Goal: Use online tool/utility: Utilize a website feature to perform a specific function

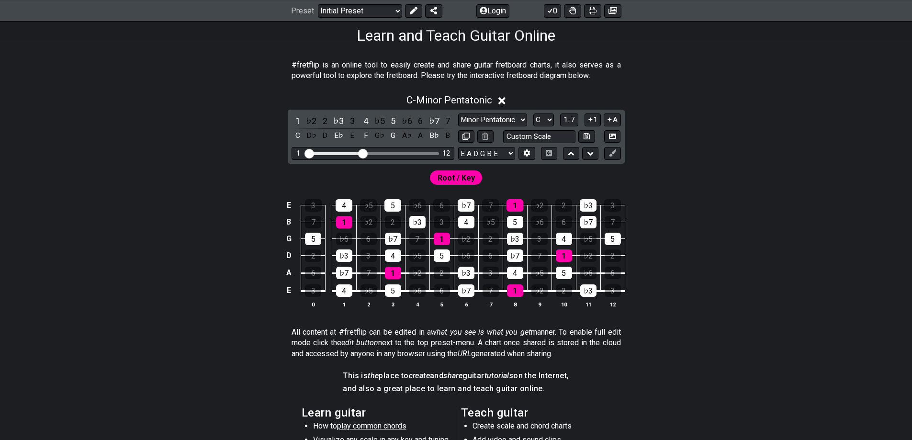
scroll to position [144, 0]
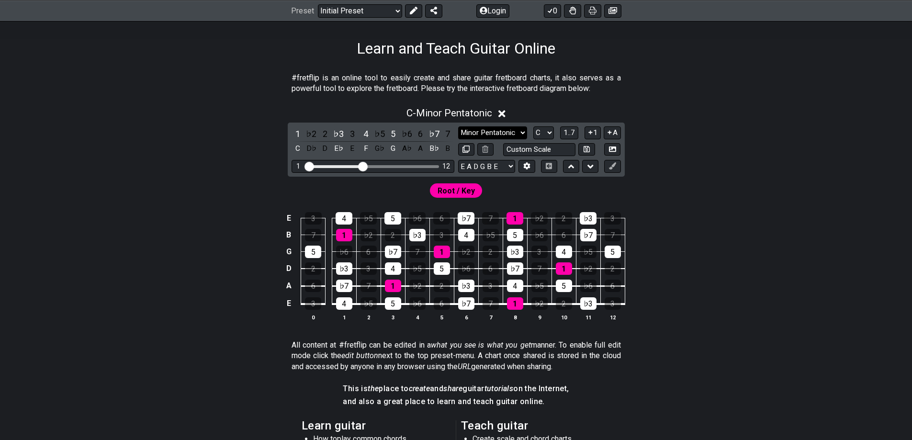
click at [505, 136] on select "Minor Pentatonic Click to edit Minor Pentatonic Major Pentatonic Minor Blues Ma…" at bounding box center [492, 132] width 69 height 13
click at [654, 117] on div "C - Minor Pentatonic" at bounding box center [456, 111] width 747 height 18
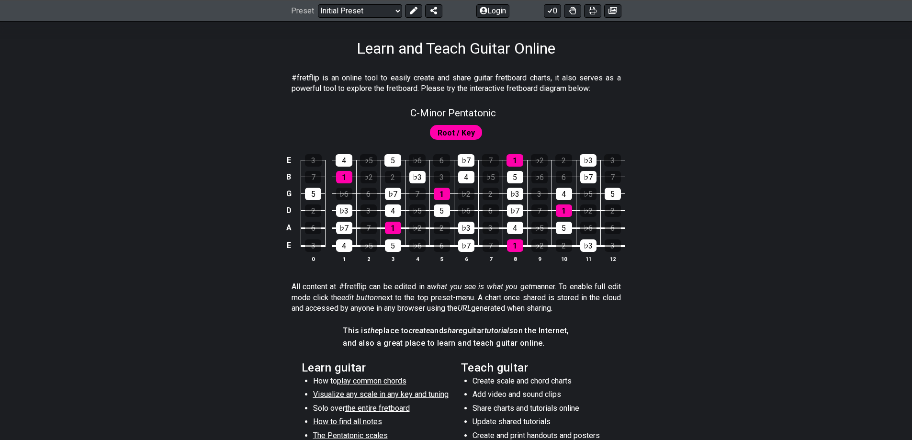
click at [474, 128] on div "Root / Key" at bounding box center [456, 132] width 53 height 14
click at [493, 112] on span "C - Minor Pentatonic" at bounding box center [453, 112] width 86 height 11
select select "C"
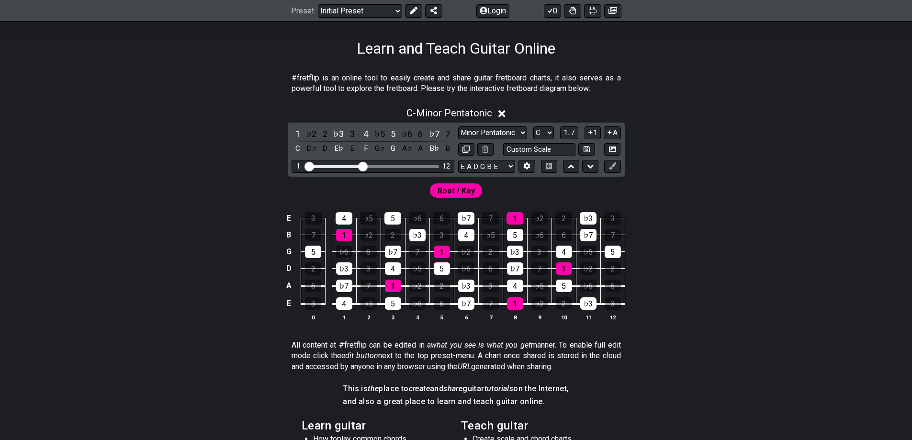
click at [504, 114] on icon at bounding box center [502, 113] width 7 height 7
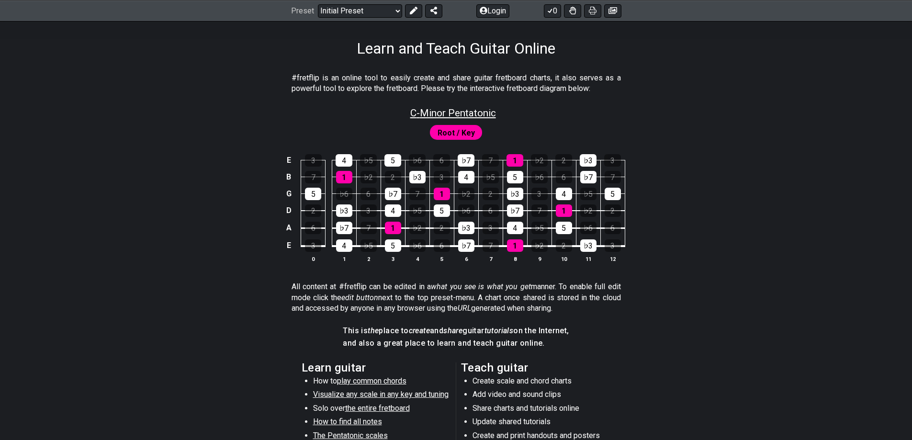
click at [488, 113] on span "C - Minor Pentatonic" at bounding box center [453, 112] width 86 height 11
select select "C"
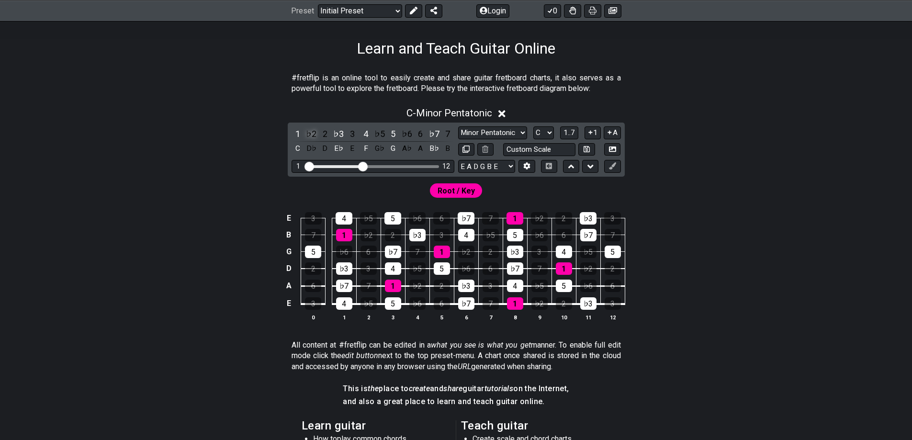
click at [313, 132] on div "♭2" at bounding box center [311, 133] width 12 height 13
click at [312, 134] on div "♭2" at bounding box center [311, 133] width 12 height 13
click at [306, 134] on div "♯1" at bounding box center [311, 133] width 12 height 13
click at [309, 134] on div "♯1" at bounding box center [311, 133] width 12 height 13
click at [299, 134] on div "1" at bounding box center [298, 133] width 12 height 13
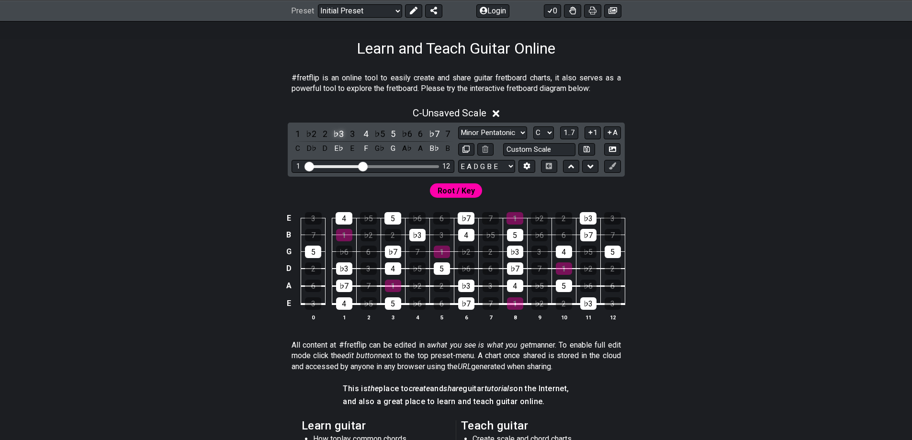
drag, startPoint x: 336, startPoint y: 133, endPoint x: 359, endPoint y: 133, distance: 23.5
click at [337, 133] on div "♭3" at bounding box center [338, 133] width 12 height 13
click at [362, 133] on div "4" at bounding box center [366, 133] width 12 height 13
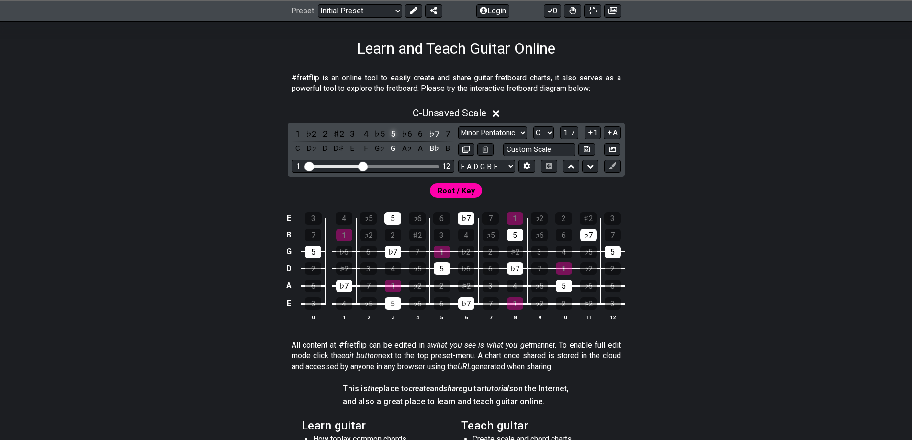
click at [390, 131] on div "5" at bounding box center [393, 133] width 12 height 13
click at [433, 132] on div "♭7" at bounding box center [434, 133] width 12 height 13
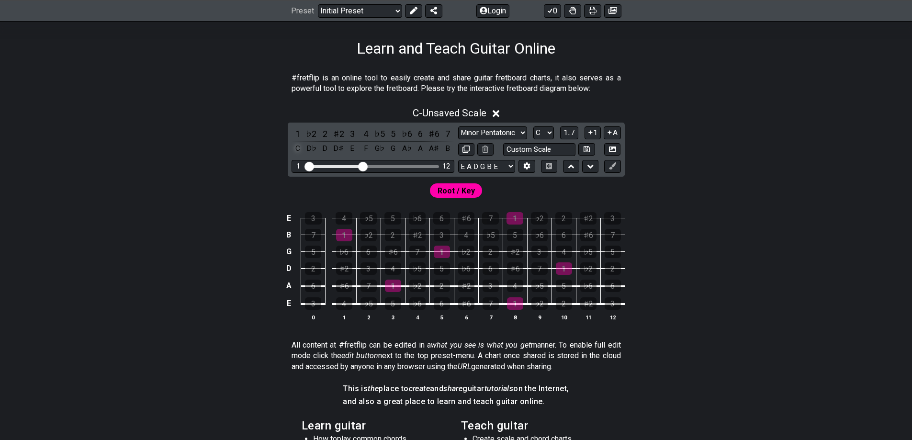
click at [297, 145] on div "C" at bounding box center [298, 148] width 12 height 13
click at [297, 146] on div "C" at bounding box center [298, 148] width 12 height 13
click at [488, 135] on select "Minor Pentatonic Click to edit Minor Pentatonic Major Pentatonic Minor Blues Ma…" at bounding box center [492, 132] width 69 height 13
click at [458, 126] on select "Minor Pentatonic Click to edit Minor Pentatonic Major Pentatonic Minor Blues Ma…" at bounding box center [492, 132] width 69 height 13
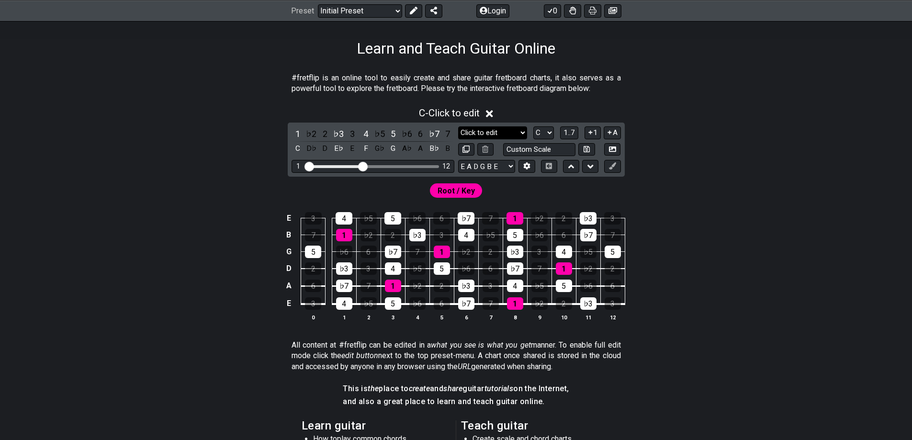
click at [495, 136] on select "Minor Pentatonic Click to edit Minor Pentatonic Major Pentatonic Minor Blues Ma…" at bounding box center [492, 132] width 69 height 13
select select "Minor Pentatonic"
click at [458, 126] on select "Minor Pentatonic Click to edit Minor Pentatonic Major Pentatonic Minor Blues Ma…" at bounding box center [492, 132] width 69 height 13
click at [490, 135] on select "Minor Pentatonic Click to edit Minor Pentatonic Major Pentatonic Minor Blues Ma…" at bounding box center [492, 132] width 69 height 13
click at [669, 198] on div "Root / Key" at bounding box center [456, 188] width 747 height 23
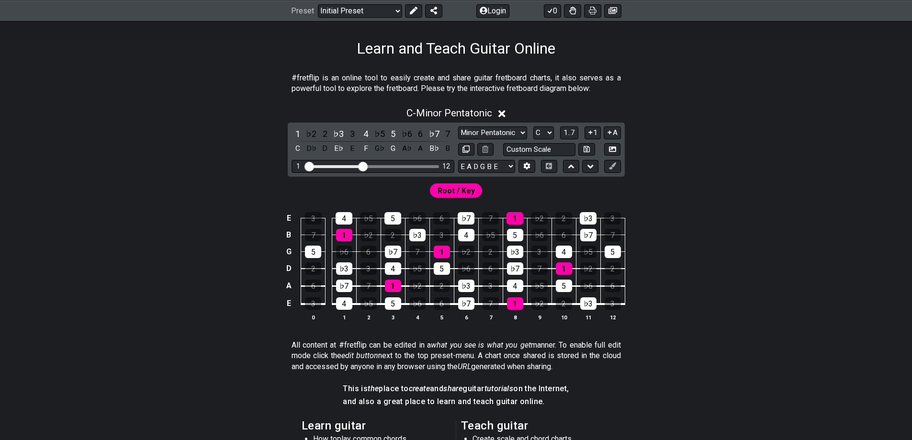
click at [506, 115] on icon at bounding box center [502, 113] width 7 height 7
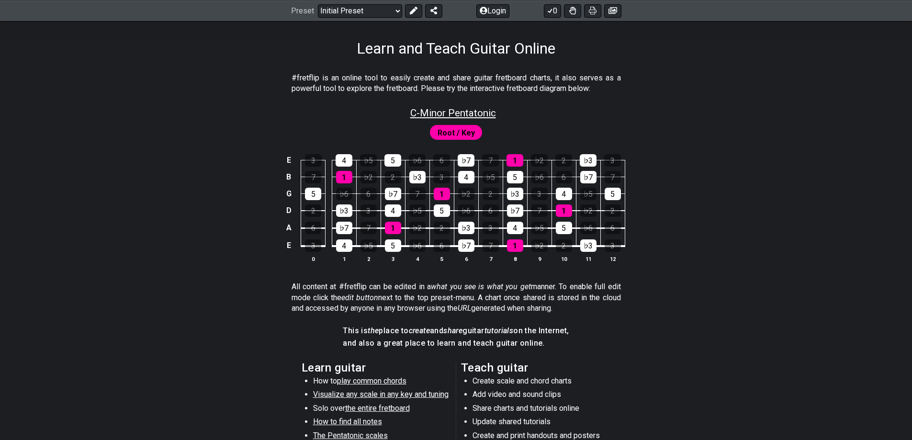
click at [488, 114] on span "C - Minor Pentatonic" at bounding box center [453, 112] width 86 height 11
select select "C"
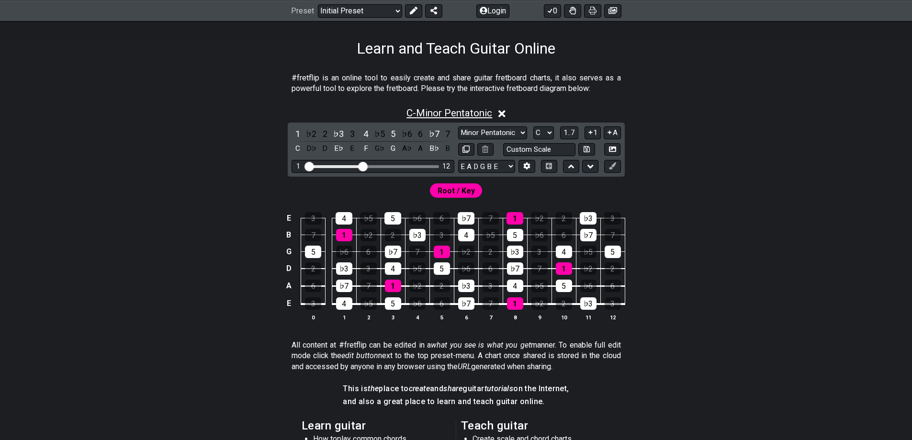
click at [484, 118] on span "C - Minor Pentatonic" at bounding box center [450, 112] width 86 height 11
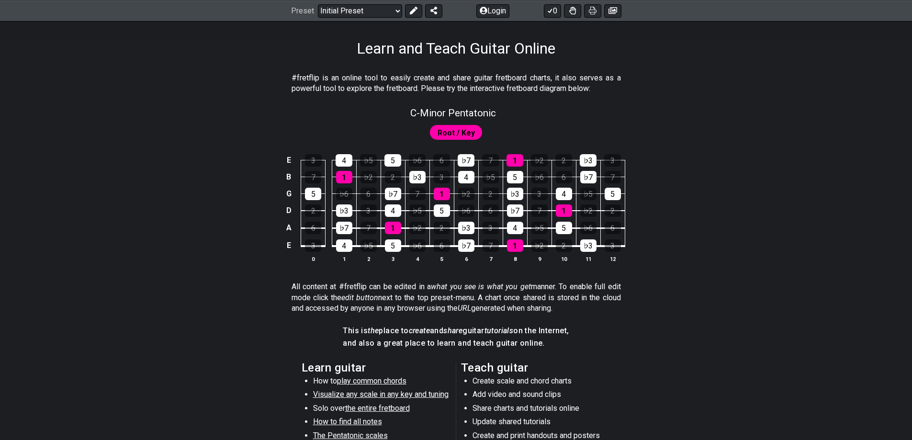
click at [499, 115] on div "C - Minor Pentatonic" at bounding box center [456, 110] width 747 height 17
select select "C"
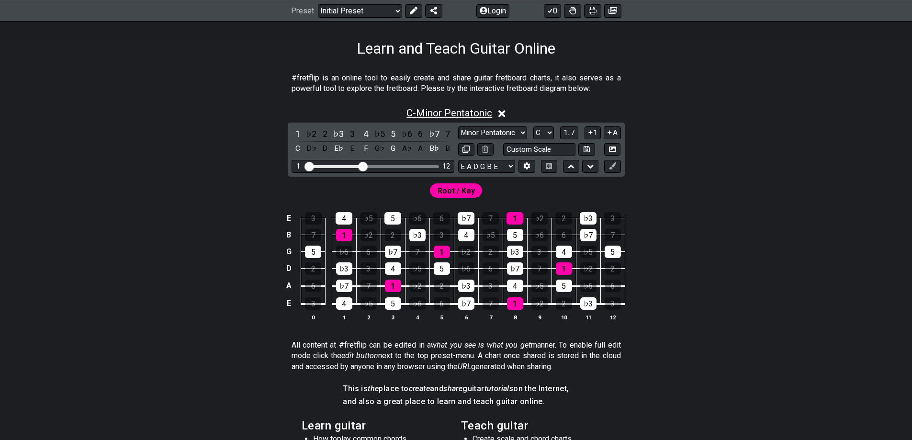
click at [491, 113] on span "C - Minor Pentatonic" at bounding box center [450, 112] width 86 height 11
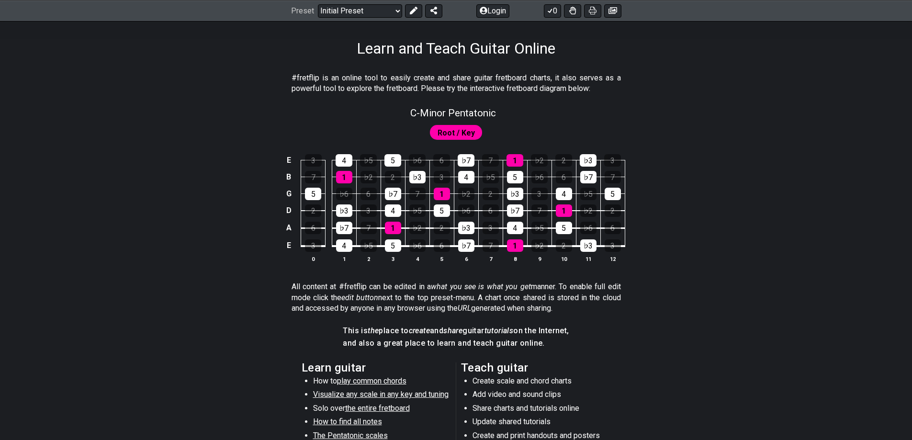
click at [471, 131] on span "Root / Key" at bounding box center [456, 133] width 37 height 14
click at [481, 114] on span "C - Minor Pentatonic" at bounding box center [453, 112] width 86 height 11
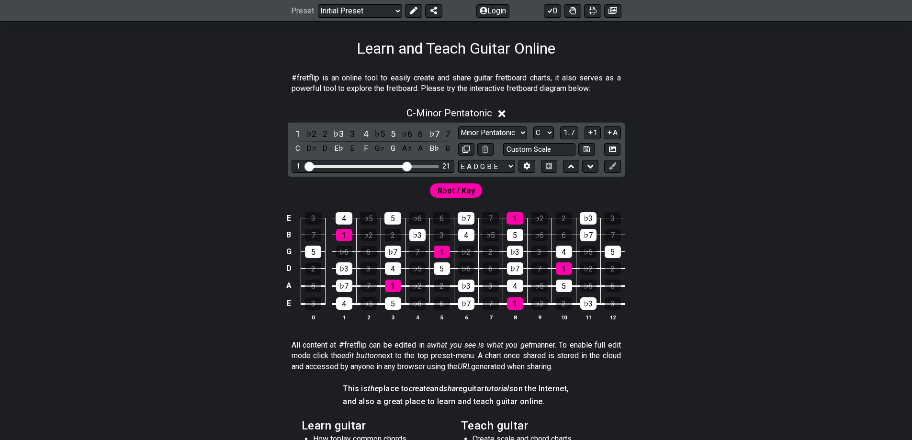
drag, startPoint x: 364, startPoint y: 165, endPoint x: 408, endPoint y: 166, distance: 43.6
click at [408, 166] on input "Visible fret range" at bounding box center [373, 166] width 136 height 0
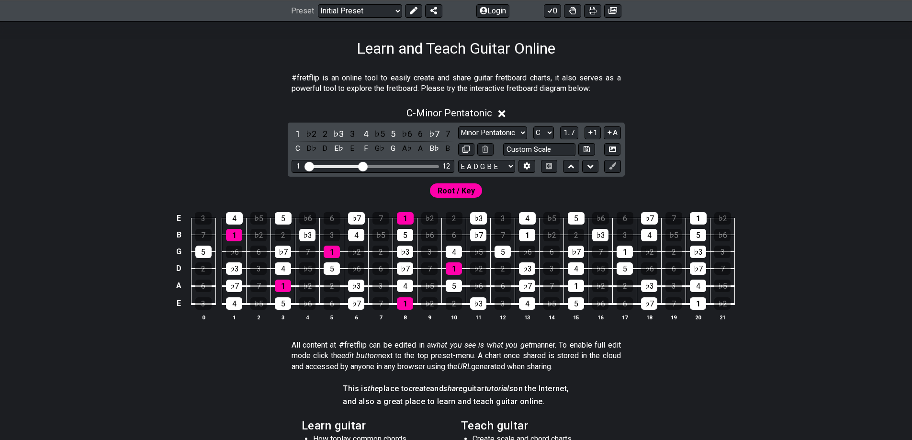
drag, startPoint x: 408, startPoint y: 166, endPoint x: 365, endPoint y: 165, distance: 42.1
click at [365, 166] on input "Visible fret range" at bounding box center [373, 166] width 136 height 0
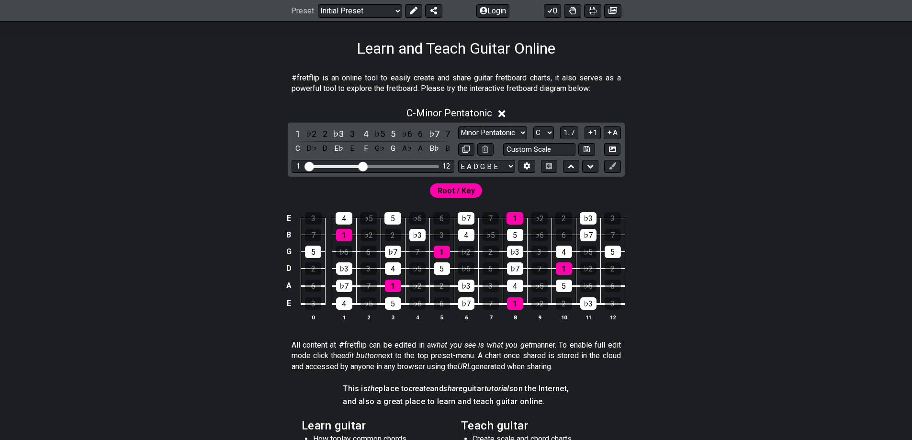
click at [692, 204] on div "E 3 4 ♭5 5 ♭6 6 ♭7 7 1 ♭2 2 ♭3 3 B 7 1 ♭2 2 ♭3 3 4 ♭5 5 ♭6 6 ♭7 7 G 5 ♭6 6 ♭7 7…" at bounding box center [456, 267] width 747 height 135
click at [551, 132] on select "A♭ A A♯ B♭ B C C♯ D♭ D D♯ E♭ E F F♯ G♭ G G♯" at bounding box center [544, 132] width 21 height 13
click at [534, 126] on select "A♭ A A♯ B♭ B C C♯ D♭ D D♯ E♭ E F F♯ G♭ G G♯" at bounding box center [544, 132] width 21 height 13
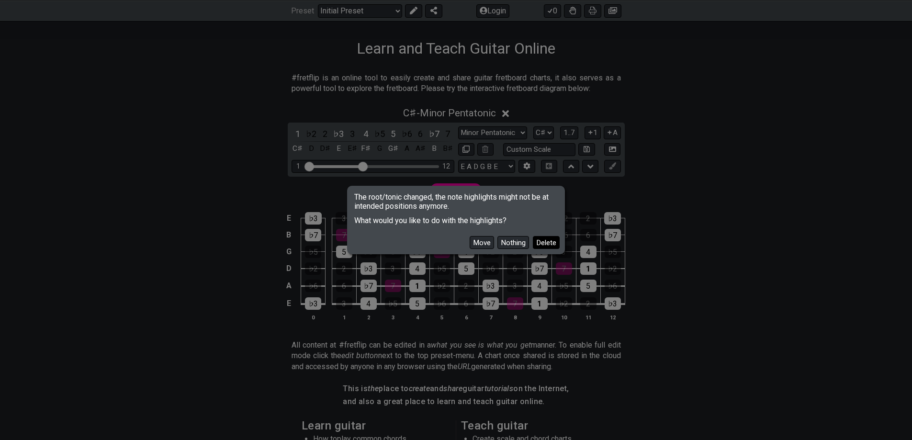
click at [547, 244] on button "Delete" at bounding box center [546, 242] width 27 height 13
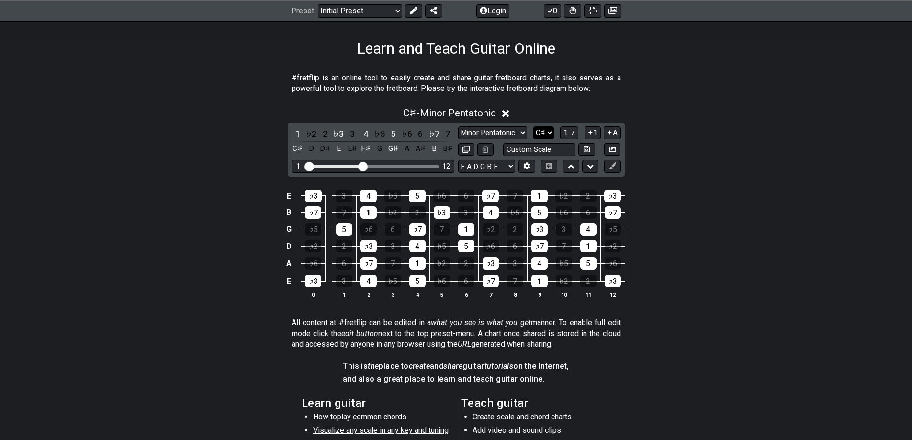
click at [545, 129] on select "A♭ A A♯ B♭ B C C♯ D♭ D D♯ E♭ E F F♯ G♭ G G♯" at bounding box center [544, 132] width 21 height 13
select select "C"
click at [534, 126] on select "A♭ A A♯ B♭ B C C♯ D♭ D D♯ E♭ E F F♯ G♭ G G♯" at bounding box center [544, 132] width 21 height 13
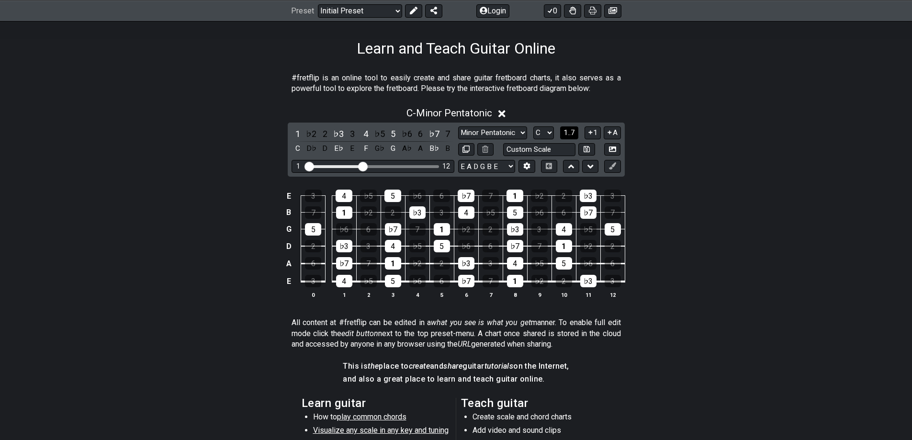
click at [575, 133] on span "1..7" at bounding box center [569, 132] width 11 height 9
click at [574, 134] on button "..." at bounding box center [569, 132] width 16 height 13
click at [575, 135] on button "C.." at bounding box center [569, 132] width 16 height 13
click at [575, 135] on span "1..7" at bounding box center [569, 132] width 11 height 9
click at [575, 135] on button "..." at bounding box center [569, 132] width 16 height 13
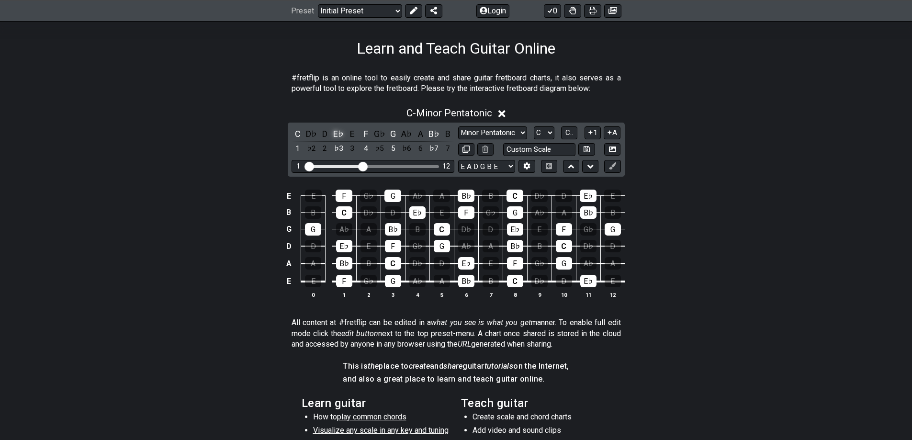
click at [341, 135] on div "E♭" at bounding box center [338, 133] width 12 height 13
click at [368, 133] on div "F" at bounding box center [366, 133] width 12 height 13
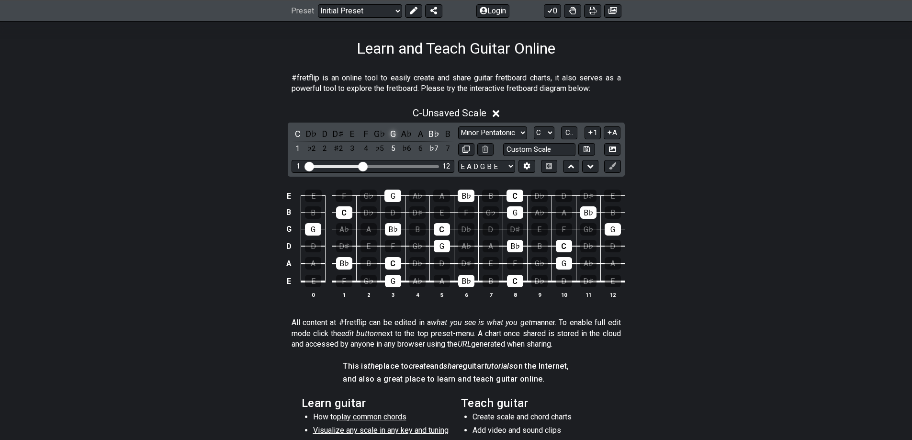
drag, startPoint x: 393, startPoint y: 133, endPoint x: 402, endPoint y: 133, distance: 9.6
click at [393, 133] on div "G" at bounding box center [393, 133] width 12 height 13
click at [429, 133] on div "B♭" at bounding box center [434, 133] width 12 height 13
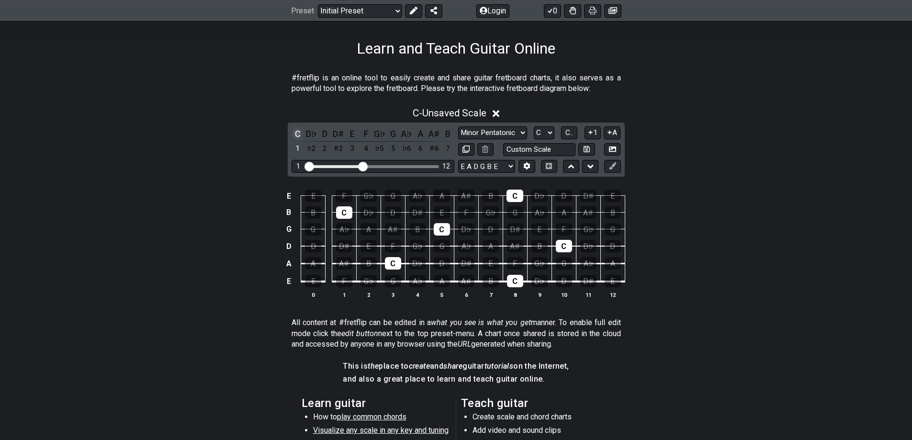
click at [295, 133] on div "C" at bounding box center [298, 133] width 12 height 13
click at [297, 134] on div "C" at bounding box center [298, 133] width 12 height 13
drag, startPoint x: 322, startPoint y: 134, endPoint x: 339, endPoint y: 134, distance: 16.3
click at [323, 134] on div "D" at bounding box center [325, 133] width 12 height 13
click at [351, 136] on div "E" at bounding box center [352, 133] width 12 height 13
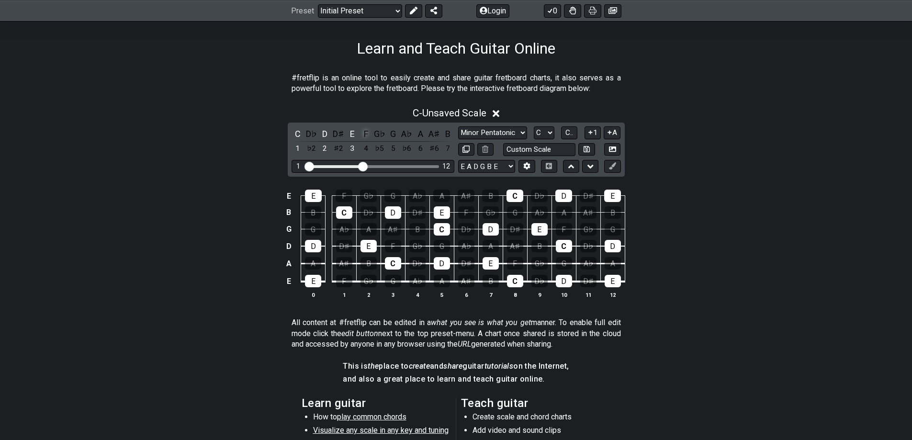
click at [362, 135] on div "F" at bounding box center [366, 133] width 12 height 13
click at [391, 136] on div "G" at bounding box center [393, 133] width 12 height 13
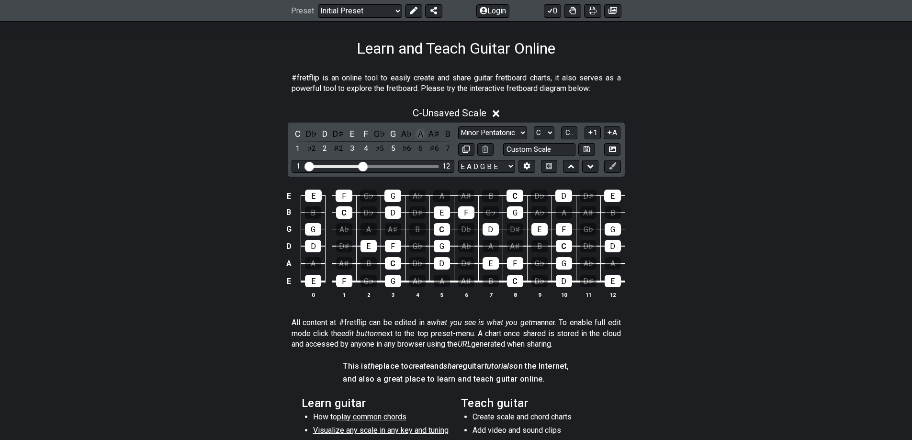
drag, startPoint x: 417, startPoint y: 135, endPoint x: 439, endPoint y: 135, distance: 22.0
click at [418, 135] on div "A" at bounding box center [420, 133] width 12 height 13
click at [449, 134] on div "B" at bounding box center [448, 133] width 12 height 13
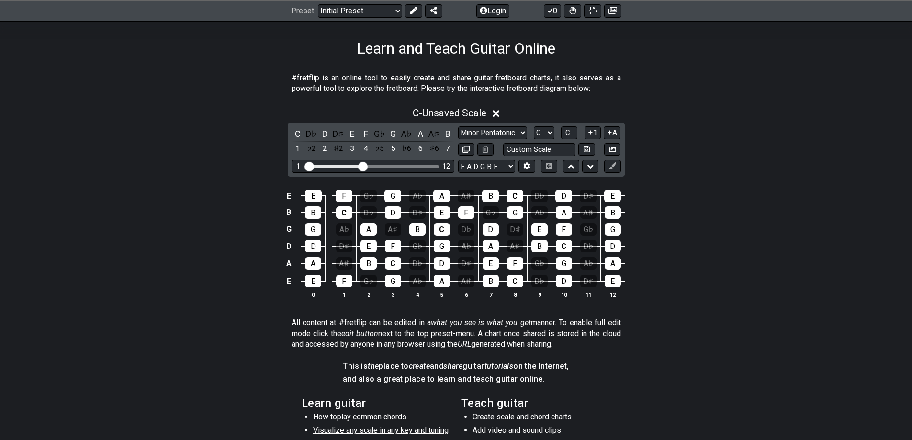
click at [706, 221] on div "E E F G♭ G A♭ A A♯ B C D♭ D D♯ E B B C D♭ D D♯ E F G♭ G A♭ A A♯ B G G A♭ A A♯ B…" at bounding box center [456, 244] width 747 height 135
click at [499, 168] on select "E A D G B E E A D G B E E A D G B E B E A D F♯ B A D G C E A D A D G B E E♭ A♭ …" at bounding box center [486, 166] width 57 height 13
click at [500, 166] on select "E A D G B E E A D G B E E A D G B E B E A D F♯ B A D G C E A D A D G B E E♭ A♭ …" at bounding box center [486, 166] width 57 height 13
click at [458, 160] on select "E A D G B E E A D G B E E A D G B E B E A D F♯ B A D G C E A D A D G B E E♭ A♭ …" at bounding box center [486, 166] width 57 height 13
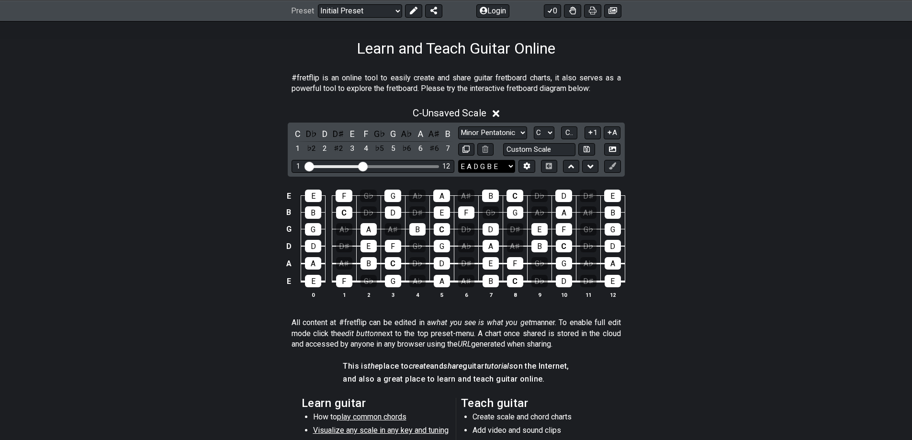
click at [498, 171] on select "E A D G B E E A D G B E E A D G B E B E A D F♯ B A D G C E A D A D G B E E♭ A♭ …" at bounding box center [486, 166] width 57 height 13
click at [458, 160] on select "E A D G B E E A D G B E E A D G B E B E A D F♯ B A D G C E A D A D G B E E♭ A♭ …" at bounding box center [486, 166] width 57 height 13
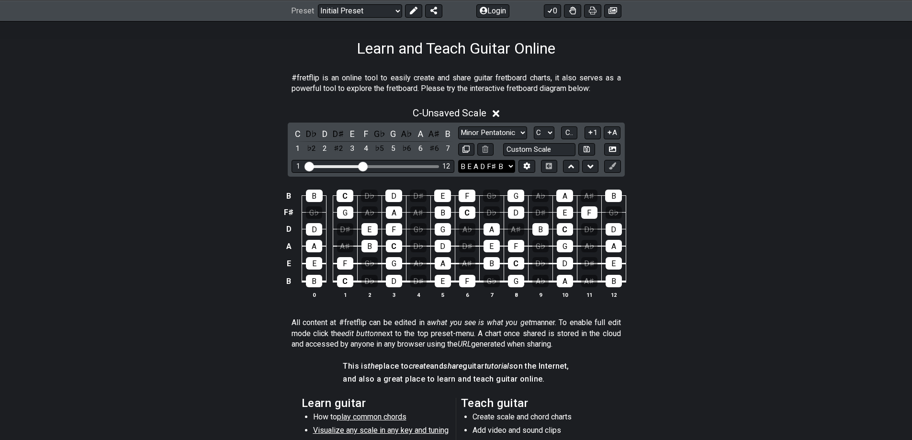
click at [495, 170] on select "E A D G B E E A D G B E E A D G B E B E A D F♯ B A D G C E A D A D G B E E♭ A♭ …" at bounding box center [486, 166] width 57 height 13
select select "E A D G B E"
click at [458, 160] on select "E A D G B E E A D G B E E A D G B E B E A D F♯ B A D G C E A D A D G B E E♭ A♭ …" at bounding box center [486, 166] width 57 height 13
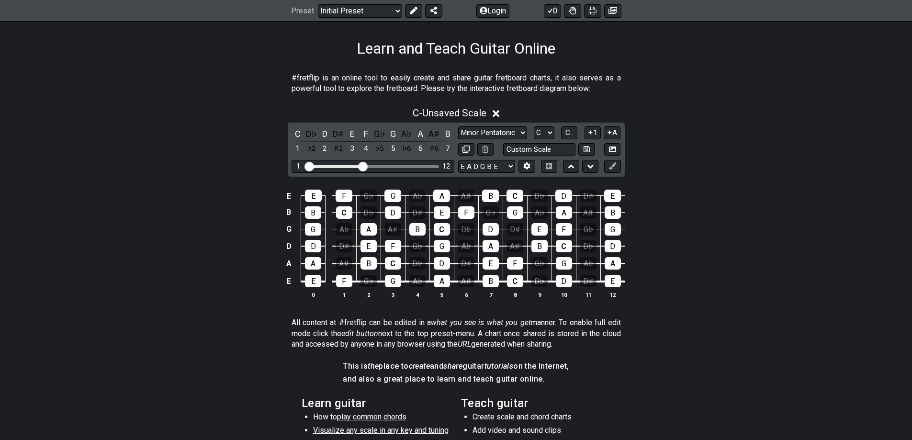
click at [691, 192] on div "E E F G♭ G A♭ A A♯ B C D♭ D D♯ E B B C D♭ D D♯ E F G♭ G A♭ A A♯ B G G A♭ A A♯ B…" at bounding box center [456, 244] width 747 height 135
click at [543, 150] on input "text" at bounding box center [539, 149] width 73 height 13
type input "Custom Scale"
click at [679, 149] on div "C - Unsaved Scale C D♭ D D♯ E F G♭ G A♭ A A♯ B 1 ♭2 2 ♯2 3 4 ♭5 5 ♭6 6 ♯6 7 Min…" at bounding box center [456, 207] width 747 height 210
click at [502, 137] on select "Minor Pentatonic Click to edit Minor Pentatonic Major Pentatonic Minor Blues Ma…" at bounding box center [492, 132] width 69 height 13
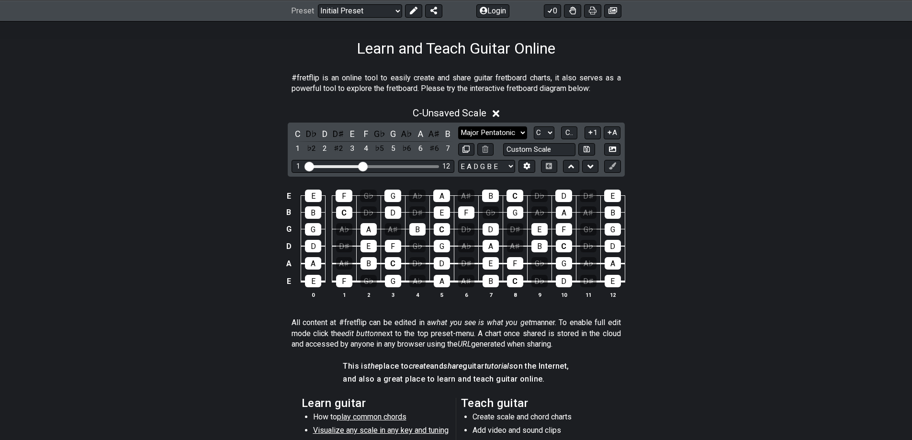
click at [458, 126] on select "Minor Pentatonic Click to edit Minor Pentatonic Major Pentatonic Minor Blues Ma…" at bounding box center [492, 132] width 69 height 13
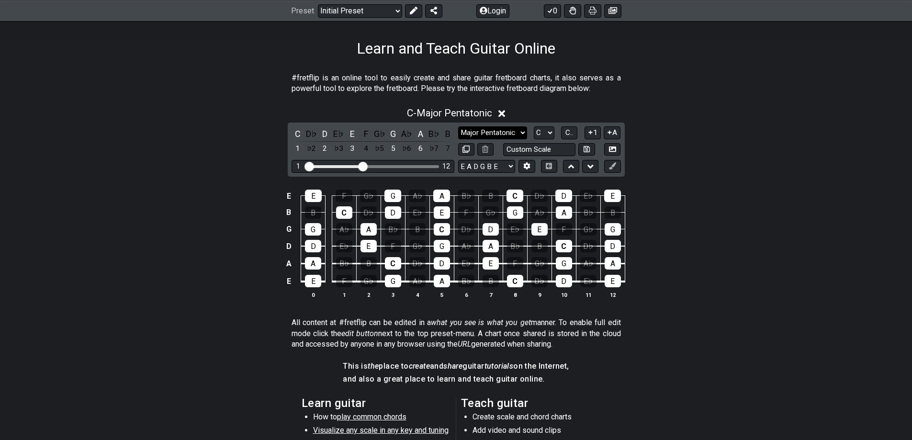
click at [513, 133] on select "Minor Pentatonic Click to edit Minor Pentatonic Major Pentatonic Minor Blues Ma…" at bounding box center [492, 132] width 69 height 13
click at [458, 126] on select "Minor Pentatonic Click to edit Minor Pentatonic Major Pentatonic Minor Blues Ma…" at bounding box center [492, 132] width 69 height 13
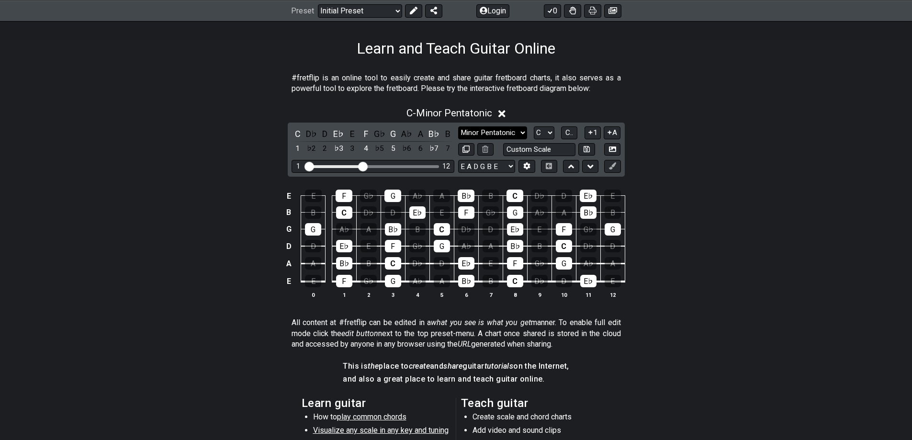
click at [501, 132] on select "Minor Pentatonic Click to edit Minor Pentatonic Major Pentatonic Minor Blues Ma…" at bounding box center [492, 132] width 69 height 13
click at [458, 126] on select "Minor Pentatonic Click to edit Minor Pentatonic Major Pentatonic Minor Blues Ma…" at bounding box center [492, 132] width 69 height 13
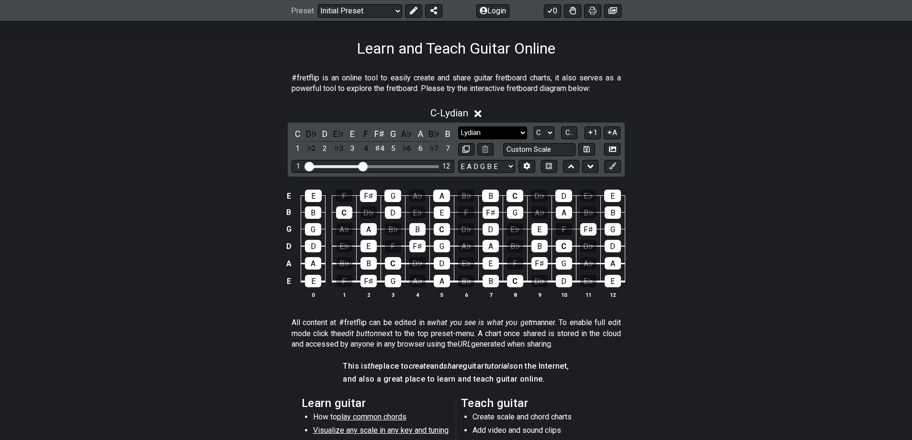
click at [515, 136] on select "Minor Pentatonic Click to edit Minor Pentatonic Major Pentatonic Minor Blues Ma…" at bounding box center [492, 132] width 69 height 13
click at [458, 126] on select "Minor Pentatonic Click to edit Minor Pentatonic Major Pentatonic Minor Blues Ma…" at bounding box center [492, 132] width 69 height 13
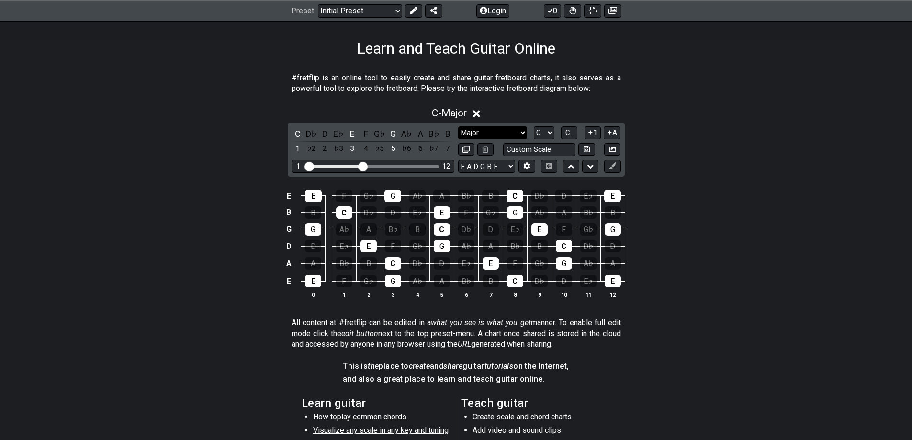
click at [491, 129] on select "Minor Pentatonic Click to edit Minor Pentatonic Major Pentatonic Minor Blues Ma…" at bounding box center [492, 132] width 69 height 13
select select "Minor"
click at [458, 126] on select "Minor Pentatonic Click to edit Minor Pentatonic Major Pentatonic Minor Blues Ma…" at bounding box center [492, 132] width 69 height 13
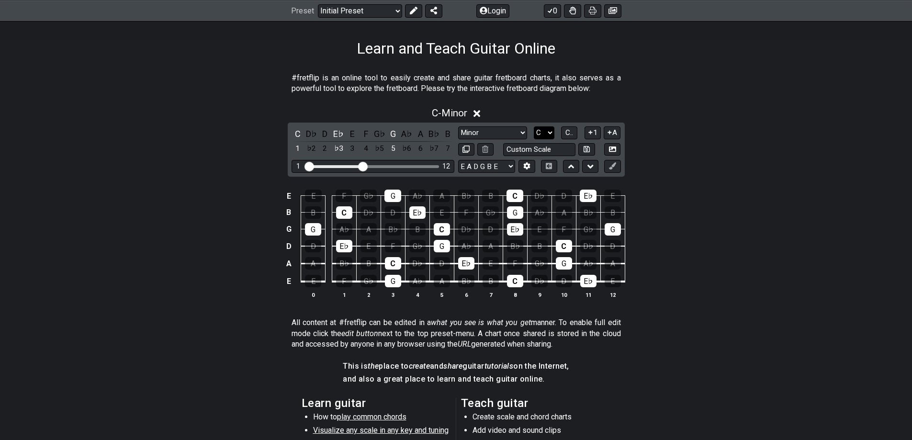
click at [546, 135] on select "A♭ A A♯ B♭ B C C♯ D♭ D D♯ E♭ E F F♯ G♭ G G♯" at bounding box center [544, 132] width 21 height 13
click at [563, 133] on button "C.." at bounding box center [569, 132] width 16 height 13
click at [565, 133] on span "1..7" at bounding box center [569, 132] width 11 height 9
click at [565, 133] on button "..." at bounding box center [569, 132] width 16 height 13
click at [544, 132] on select "A♭ A A♯ B♭ B C C♯ D♭ D D♯ E♭ E F F♯ G♭ G G♯" at bounding box center [544, 132] width 21 height 13
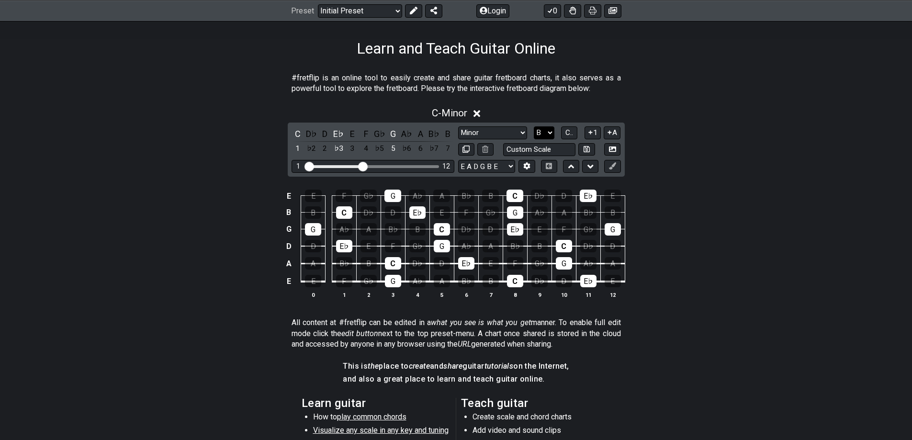
click at [534, 126] on select "A♭ A A♯ B♭ B C C♯ D♭ D D♯ E♭ E F F♯ G♭ G G♯" at bounding box center [544, 132] width 21 height 13
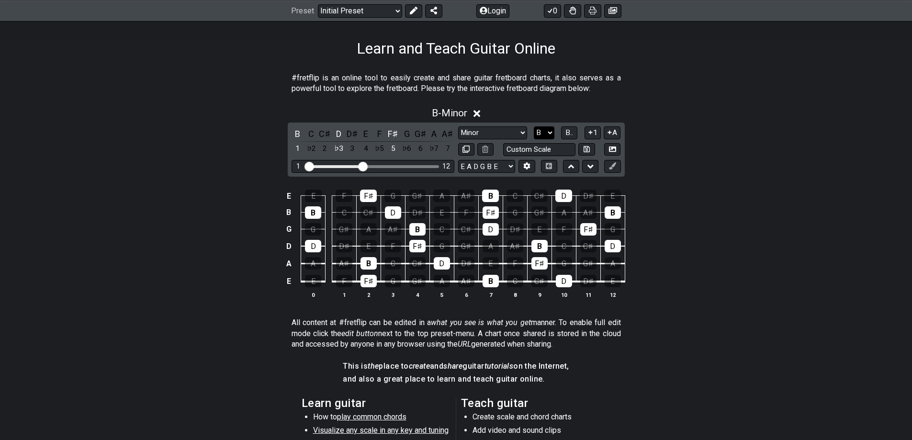
click at [553, 136] on select "A♭ A A♯ B♭ B C C♯ D♭ D D♯ E♭ E F F♯ G♭ G G♯" at bounding box center [544, 132] width 21 height 13
select select "A"
click at [534, 126] on select "A♭ A A♯ B♭ B C C♯ D♭ D D♯ E♭ E F F♯ G♭ G G♯" at bounding box center [544, 132] width 21 height 13
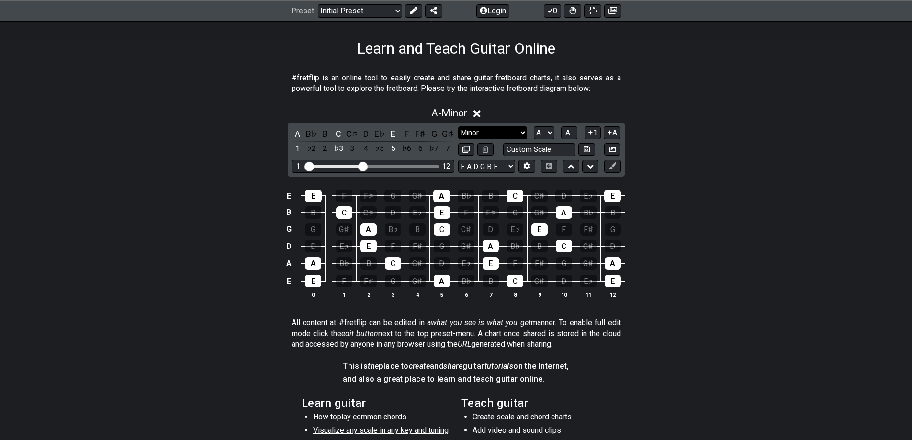
click at [511, 129] on select "Minor Pentatonic Click to edit Minor Pentatonic Major Pentatonic Minor Blues Ma…" at bounding box center [492, 132] width 69 height 13
select select "Major"
click at [458, 126] on select "Minor Pentatonic Click to edit Minor Pentatonic Major Pentatonic Minor Blues Ma…" at bounding box center [492, 132] width 69 height 13
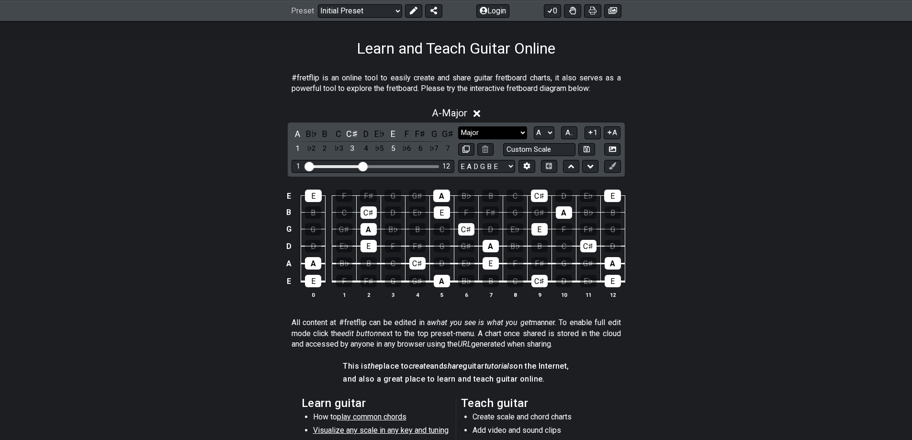
click at [515, 133] on select "Minor Pentatonic Click to edit Minor Pentatonic Major Pentatonic Minor Blues Ma…" at bounding box center [492, 132] width 69 height 13
click at [550, 132] on select "A♭ A A♯ B♭ B C C♯ D♭ D D♯ E♭ E F F♯ G♭ G G♯" at bounding box center [544, 132] width 21 height 13
select select "C"
click at [534, 126] on select "A♭ A A♯ B♭ B C C♯ D♭ D D♯ E♭ E F F♯ G♭ G G♯" at bounding box center [544, 132] width 21 height 13
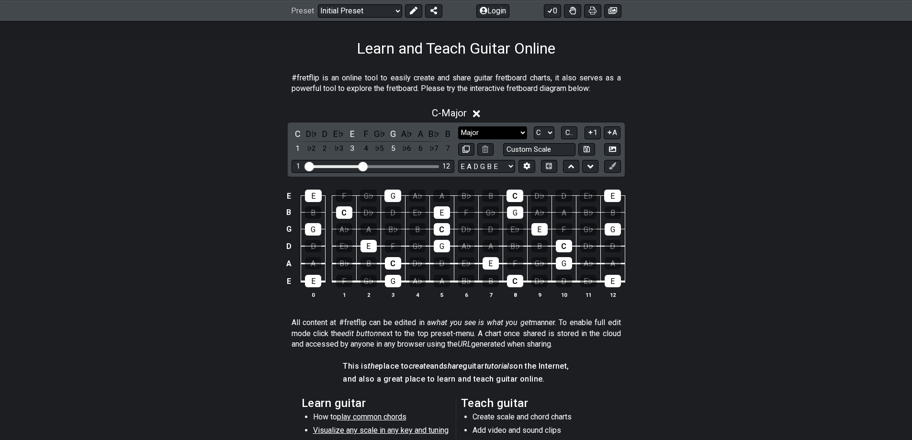
click at [495, 136] on select "Minor Pentatonic Click to edit Minor Pentatonic Major Pentatonic Minor Blues Ma…" at bounding box center [492, 132] width 69 height 13
click at [458, 126] on select "Minor Pentatonic Click to edit Minor Pentatonic Major Pentatonic Minor Blues Ma…" at bounding box center [492, 132] width 69 height 13
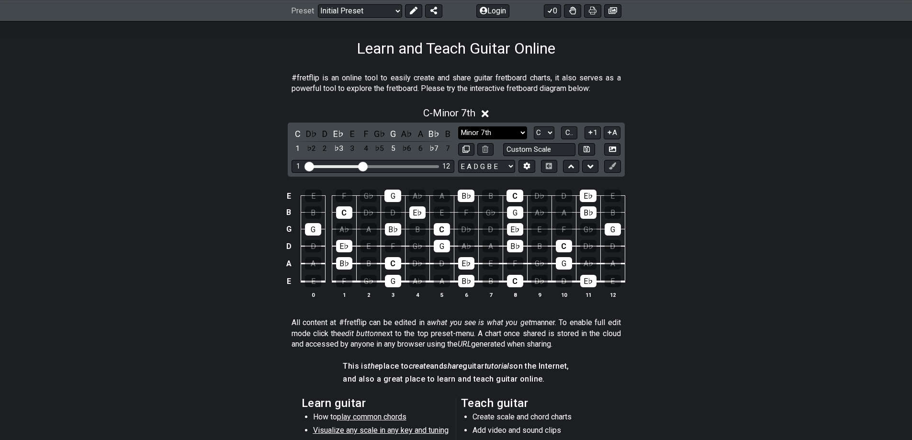
click at [499, 138] on select "Minor Pentatonic Click to edit Minor Pentatonic Major Pentatonic Minor Blues Ma…" at bounding box center [492, 132] width 69 height 13
click at [521, 134] on select "Minor Pentatonic Click to edit Minor Pentatonic Major Pentatonic Minor Blues Ma…" at bounding box center [492, 132] width 69 height 13
click at [692, 175] on div "C - Minor 7th C D♭ D E♭ E F G♭ G A♭ A B♭ B 1 ♭2 2 ♭3 3 4 ♭5 5 ♭6 6 ♭7 7 Minor P…" at bounding box center [456, 207] width 747 height 210
click at [488, 136] on select "Minor Pentatonic Click to edit Minor Pentatonic Major Pentatonic Minor Blues Ma…" at bounding box center [492, 132] width 69 height 13
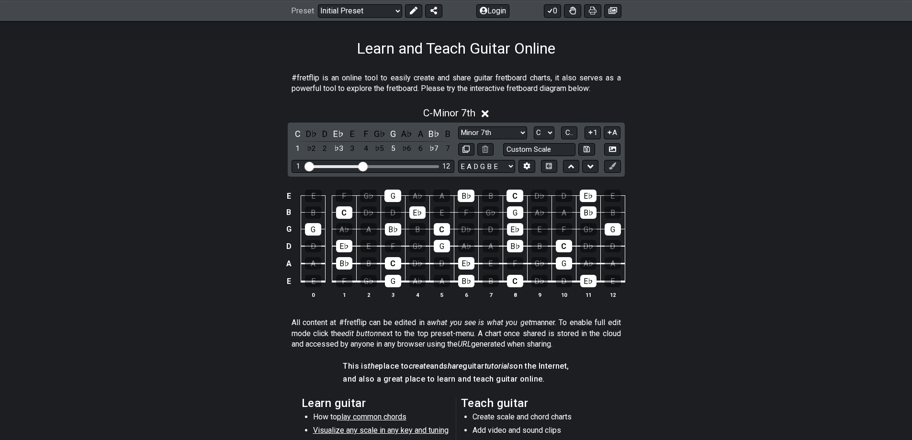
click at [679, 276] on div "E E F G♭ G A♭ A B♭ B C D♭ D E♭ E B B C D♭ D E♭ E F G♭ G A♭ A B♭ B G G A♭ A B♭ B…" at bounding box center [456, 244] width 747 height 135
click at [511, 132] on select "Minor Pentatonic Click to edit Minor Pentatonic Major Pentatonic Minor Blues Ma…" at bounding box center [492, 132] width 69 height 13
select select "Major"
click at [458, 126] on select "Minor Pentatonic Click to edit Minor Pentatonic Major Pentatonic Minor Blues Ma…" at bounding box center [492, 132] width 69 height 13
